Goal: Transaction & Acquisition: Book appointment/travel/reservation

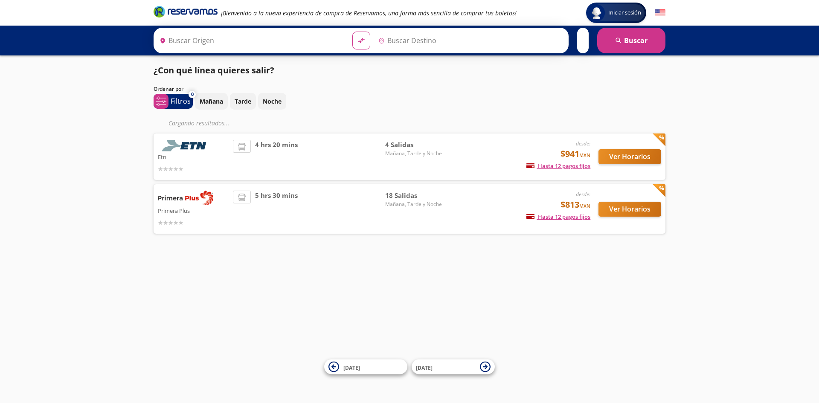
type input "[GEOGRAPHIC_DATA], [GEOGRAPHIC_DATA]"
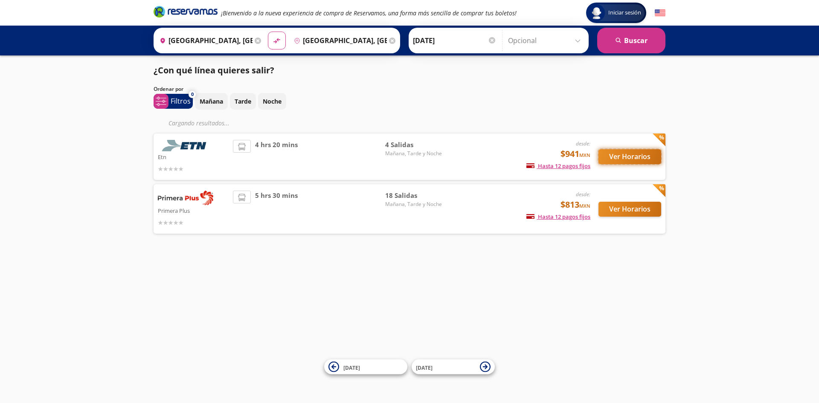
click at [629, 158] on button "Ver Horarios" at bounding box center [629, 156] width 63 height 15
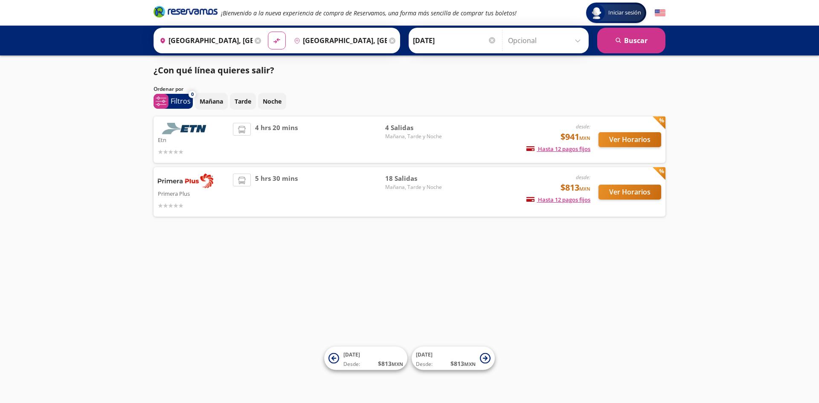
click at [619, 182] on div "Ver Horarios" at bounding box center [625, 192] width 71 height 37
click at [624, 185] on button "Ver Horarios" at bounding box center [629, 192] width 63 height 15
